Goal: Task Accomplishment & Management: Manage account settings

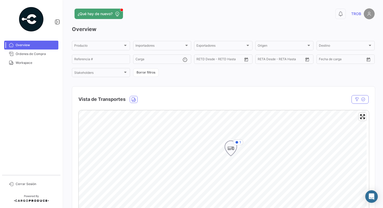
click at [232, 153] on icon "Map marker" at bounding box center [230, 148] width 7 height 11
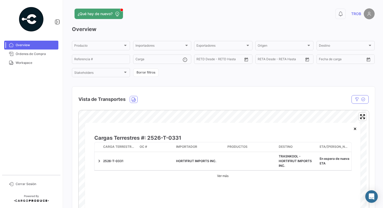
scroll to position [47, 0]
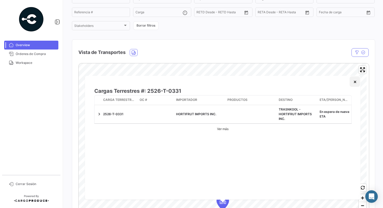
click at [355, 84] on button "×" at bounding box center [354, 81] width 10 height 10
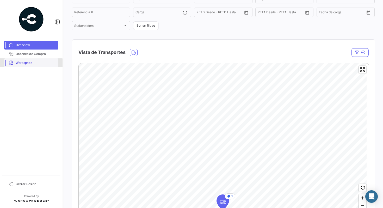
click at [20, 64] on span "Workspace" at bounding box center [36, 62] width 41 height 5
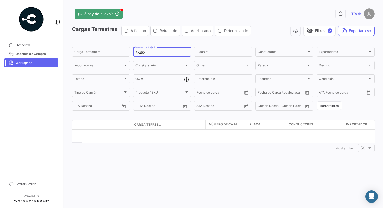
click at [154, 54] on input "R-290" at bounding box center [161, 53] width 53 height 4
type input "R"
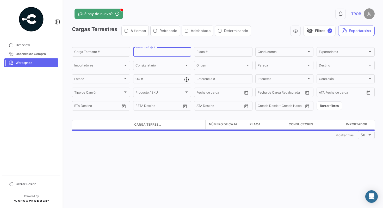
type input "r"
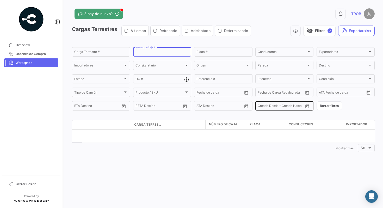
type input "R"
click at [34, 182] on span "Cerrar Sesión" at bounding box center [36, 183] width 41 height 5
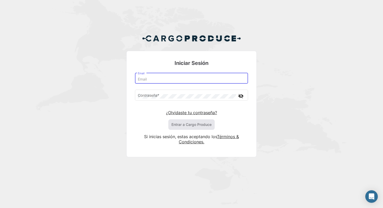
click at [149, 79] on input "Email" at bounding box center [192, 79] width 108 height 4
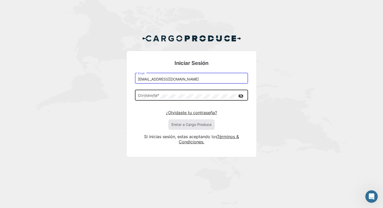
type input "[EMAIL_ADDRESS][DOMAIN_NAME]"
click at [168, 94] on div "Contraseña *" at bounding box center [187, 95] width 98 height 12
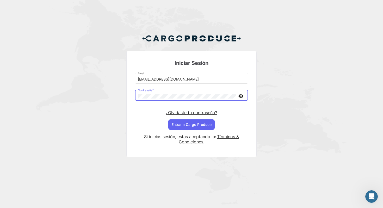
click at [242, 96] on mat-icon "visibility_off" at bounding box center [240, 96] width 6 height 7
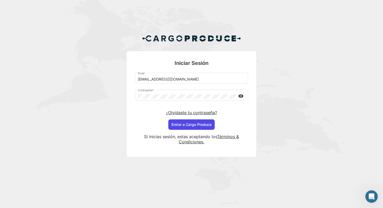
click at [201, 127] on button "Entrar a Cargo Produce" at bounding box center [191, 124] width 46 height 10
